Goal: Navigation & Orientation: Find specific page/section

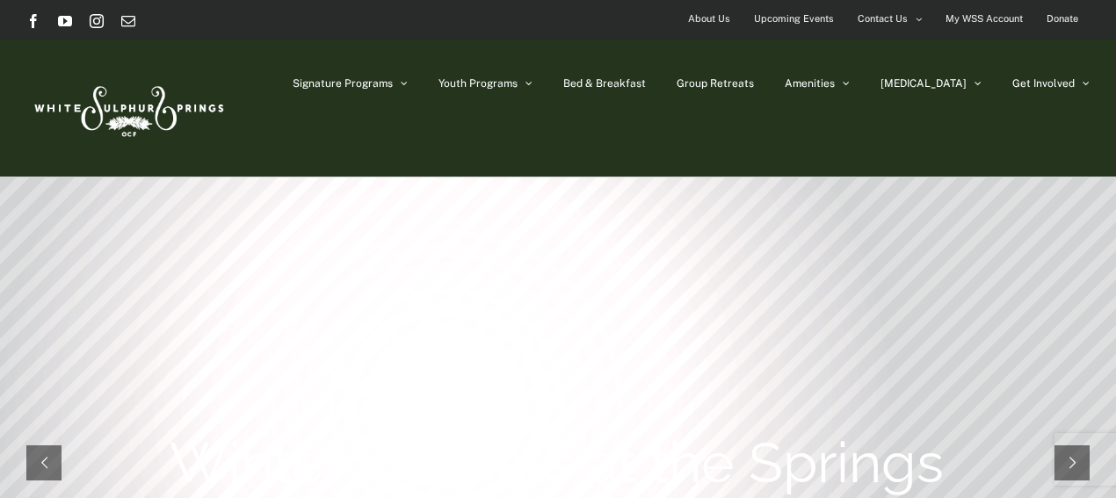
click at [646, 82] on span "Bed & Breakfast" at bounding box center [604, 83] width 83 height 11
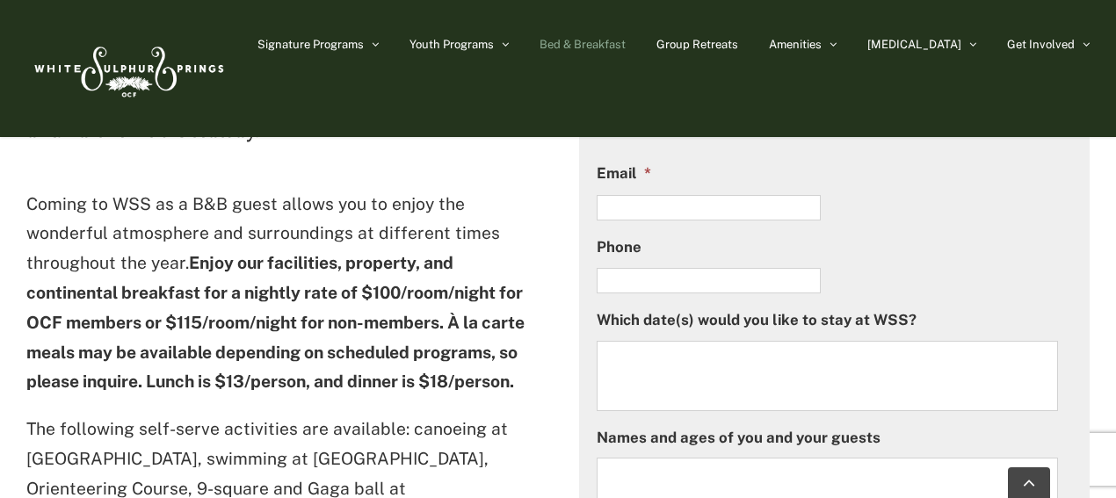
scroll to position [1054, 0]
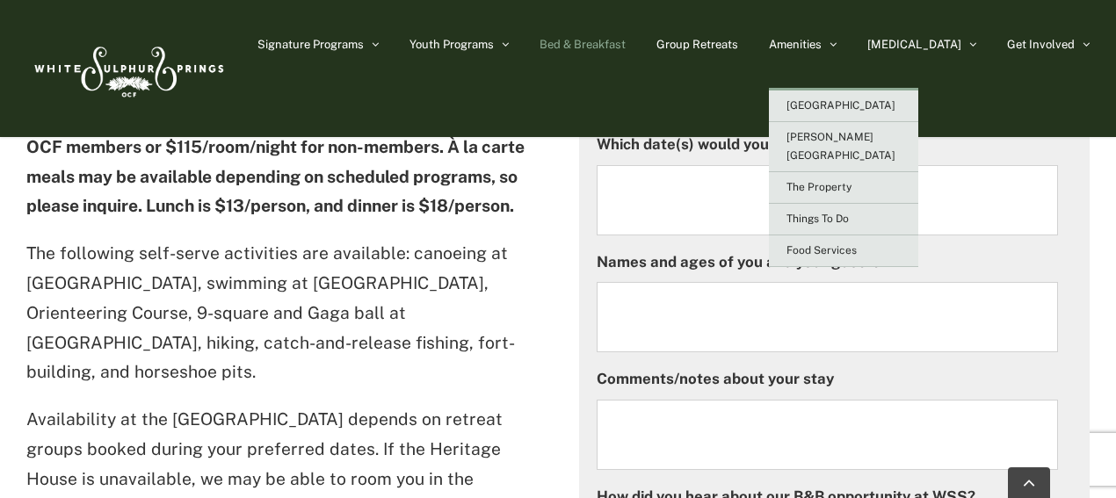
click at [878, 103] on span "[GEOGRAPHIC_DATA]" at bounding box center [840, 105] width 109 height 12
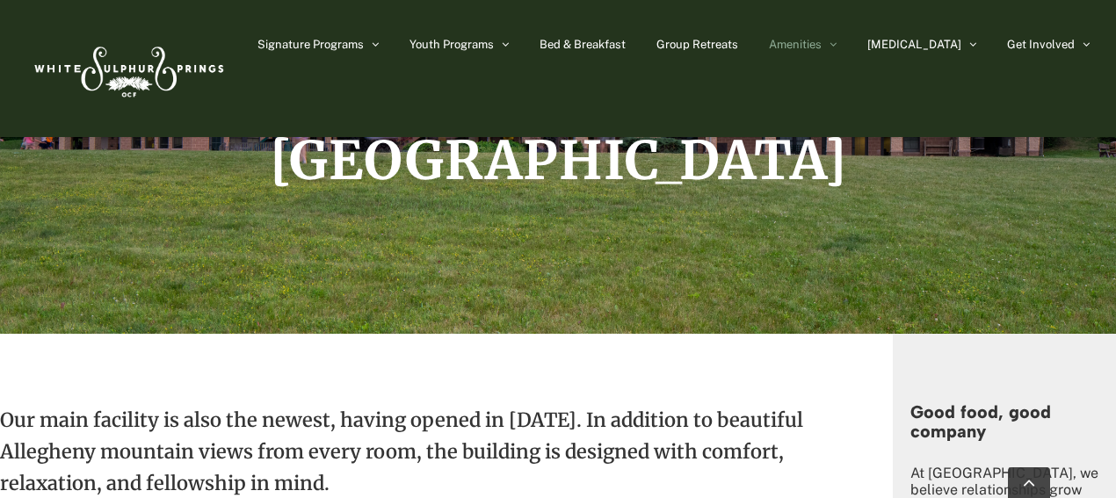
scroll to position [351, 0]
